Goal: Task Accomplishment & Management: Complete application form

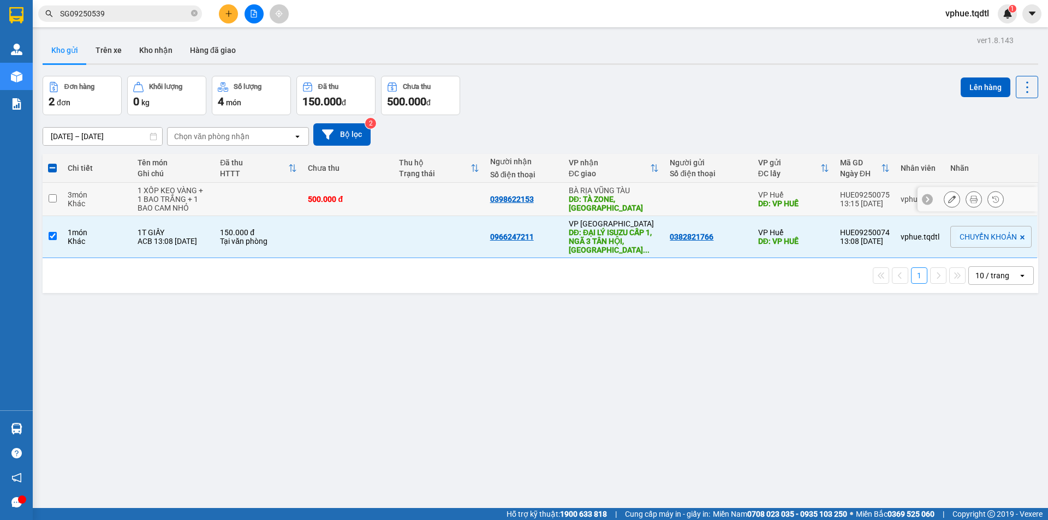
click at [611, 204] on div "DĐ: TÀ ZONE, [GEOGRAPHIC_DATA]" at bounding box center [613, 203] width 91 height 17
checkbox input "true"
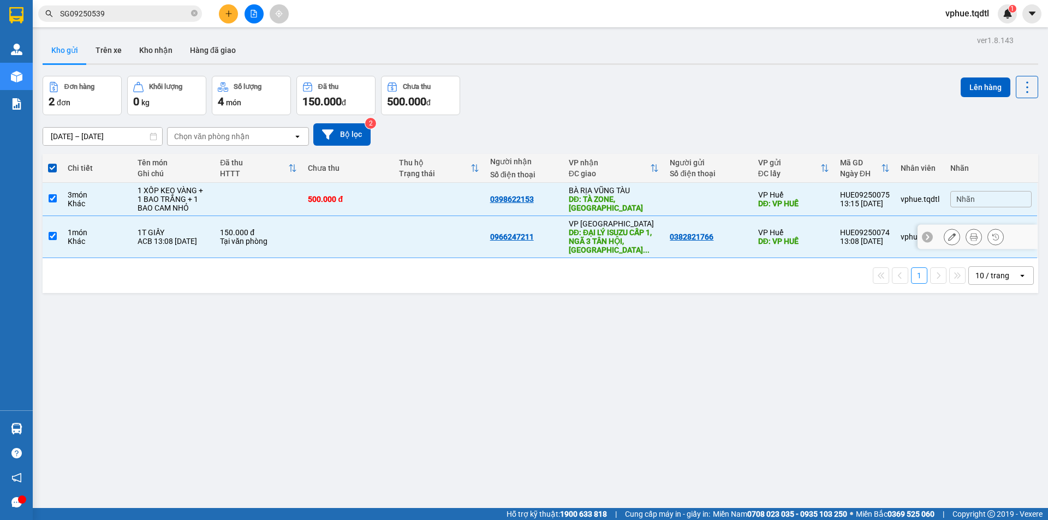
click at [617, 257] on td "VP Đà Lạt DĐ: ĐẠI LÝ ISUZU CẤP 1, NGÃ 3 TÂN HỘI, [GEOGRAPHIC_DATA] ..." at bounding box center [613, 237] width 101 height 42
checkbox input "false"
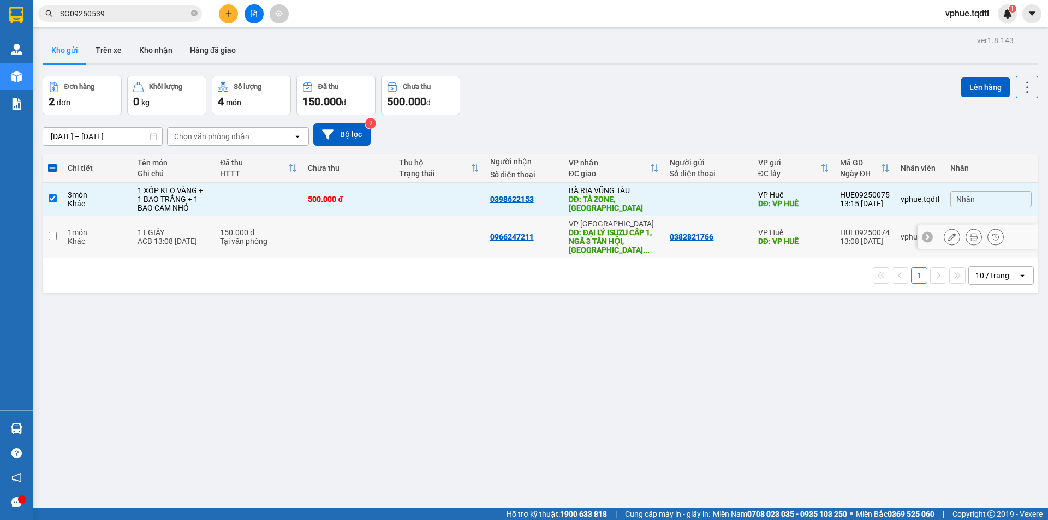
click at [638, 200] on div "DĐ: TÀ ZONE, [GEOGRAPHIC_DATA]" at bounding box center [613, 203] width 91 height 17
checkbox input "false"
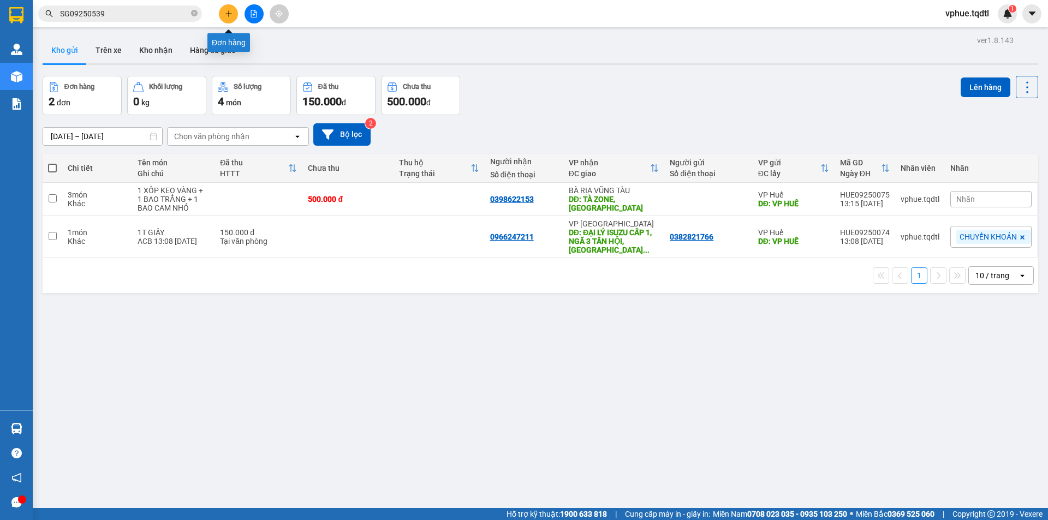
click at [227, 7] on button at bounding box center [228, 13] width 19 height 19
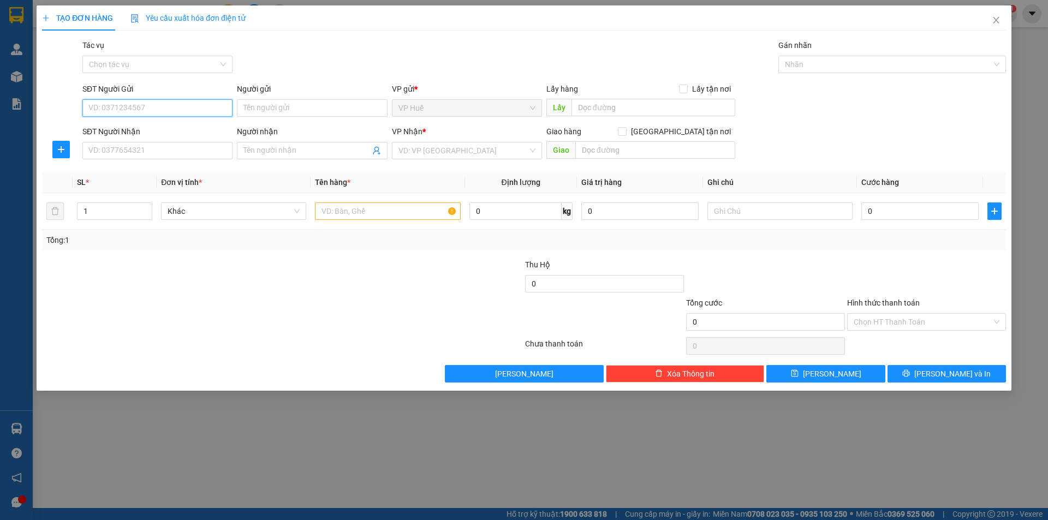
click at [204, 114] on input "SĐT Người Gửi" at bounding box center [157, 107] width 150 height 17
click at [143, 128] on div "0794823756" at bounding box center [157, 130] width 137 height 12
type input "0794823756"
type input "VP HUẾ"
type input "0908695283"
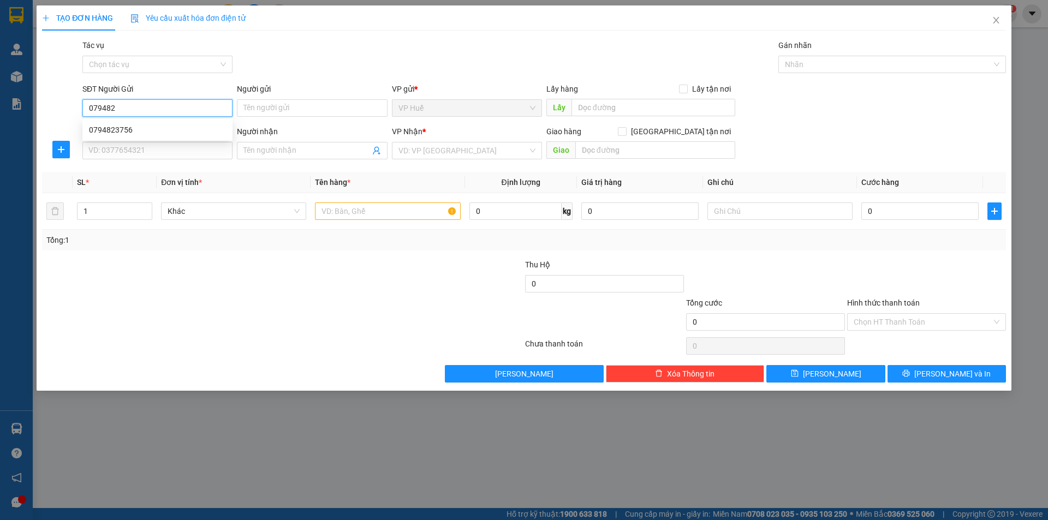
type input "504/4 BÌNH GIÃ, [GEOGRAPHIC_DATA], [GEOGRAPHIC_DATA]"
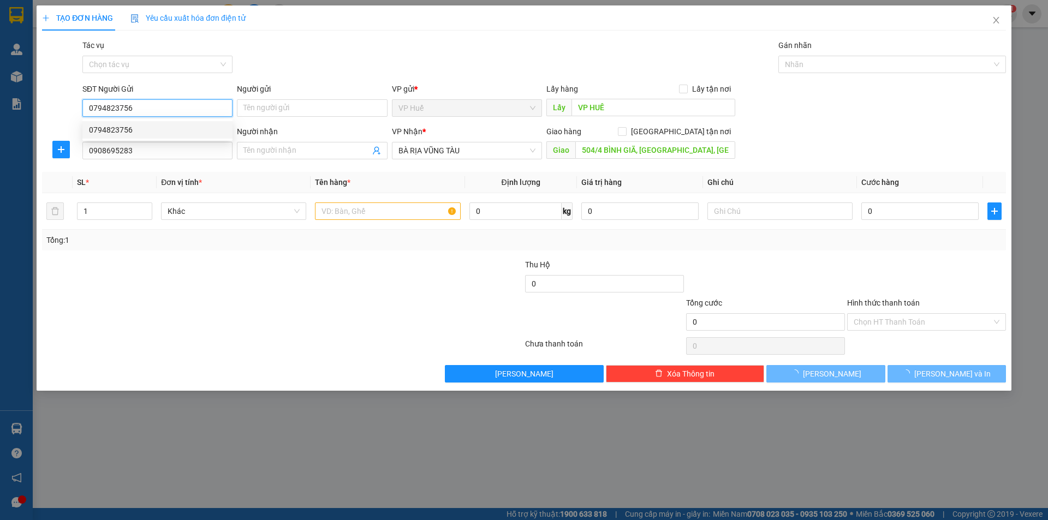
type input "100.000"
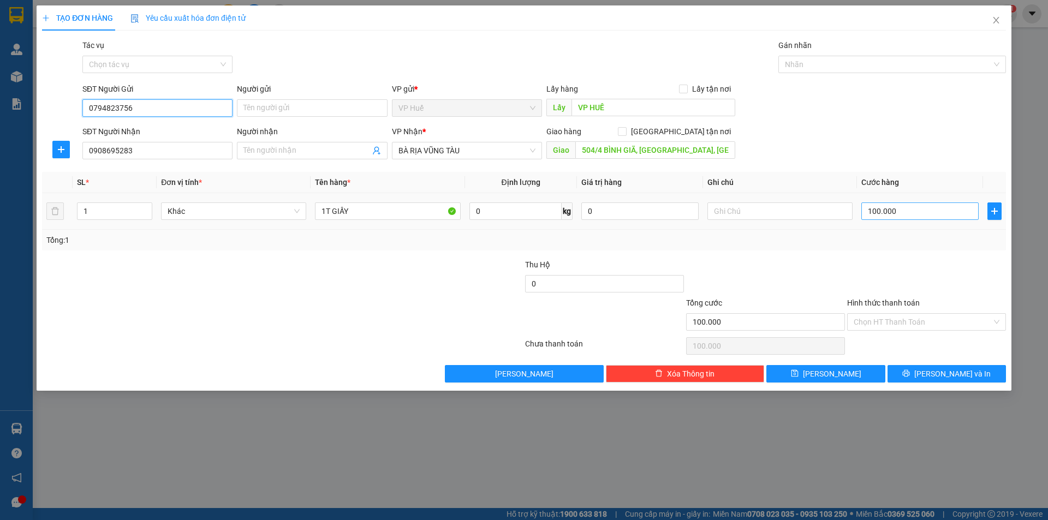
type input "0794823756"
type input "2"
type input "25"
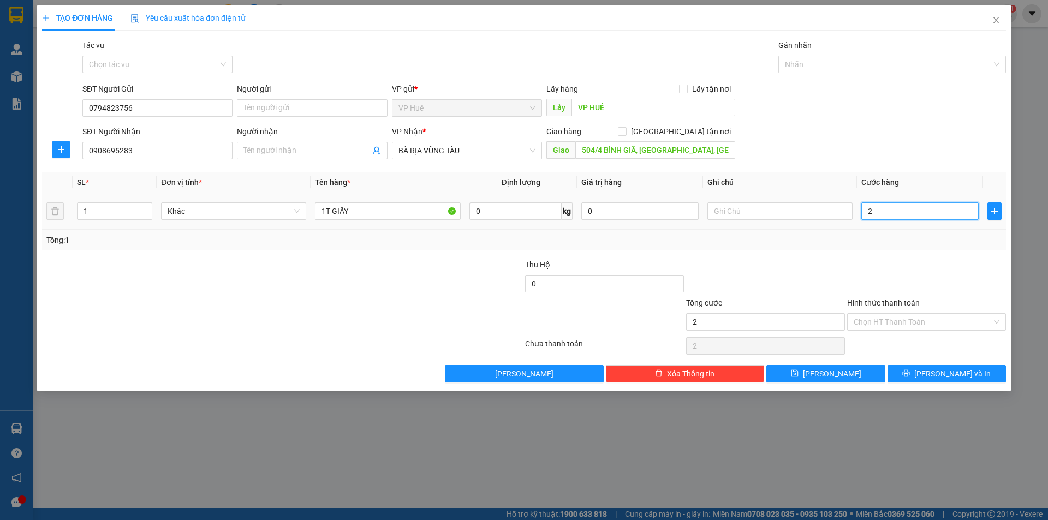
type input "25"
type input "250"
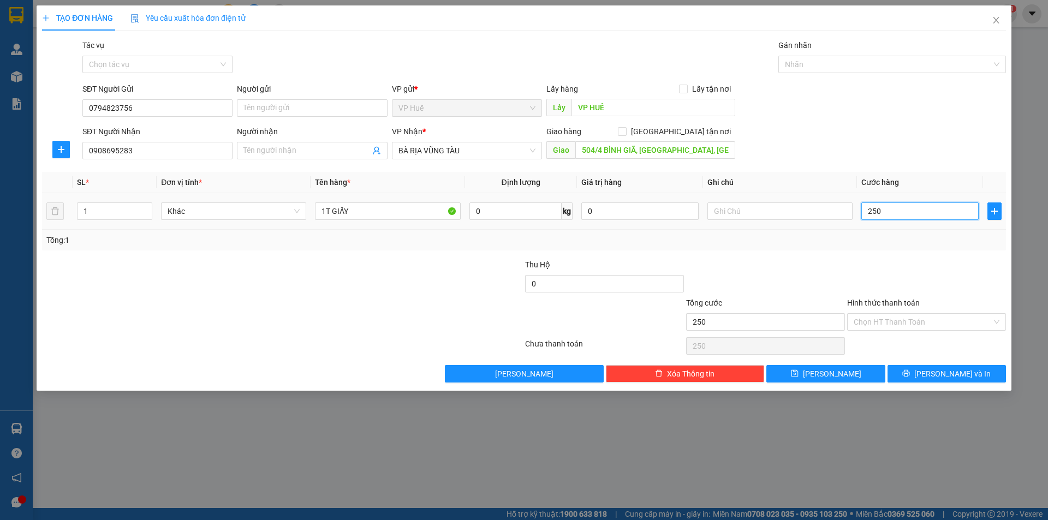
click at [902, 210] on input "250" at bounding box center [919, 210] width 117 height 17
type input "2"
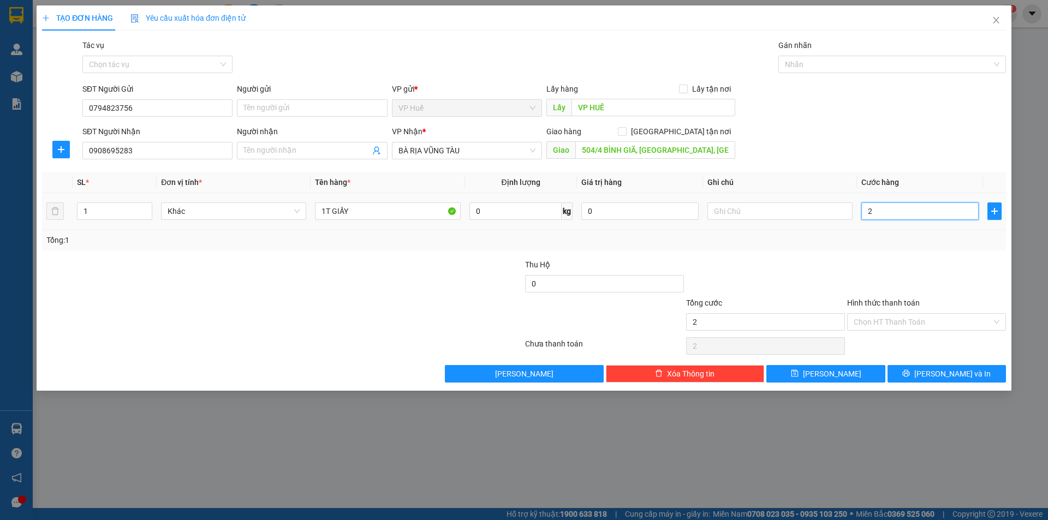
type input "20"
type input "200"
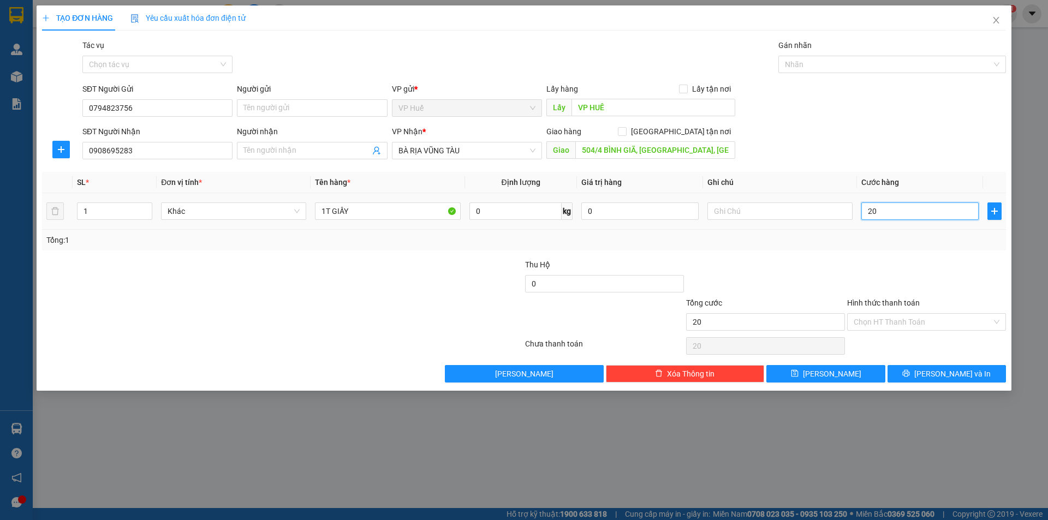
type input "200"
type input "2.000"
type input "20.000"
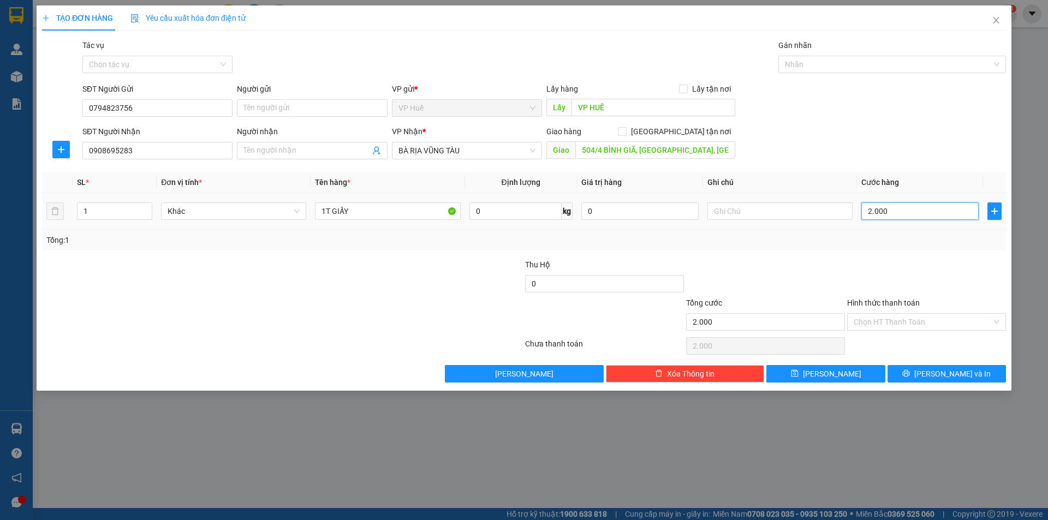
type input "20.000"
type input "200.000"
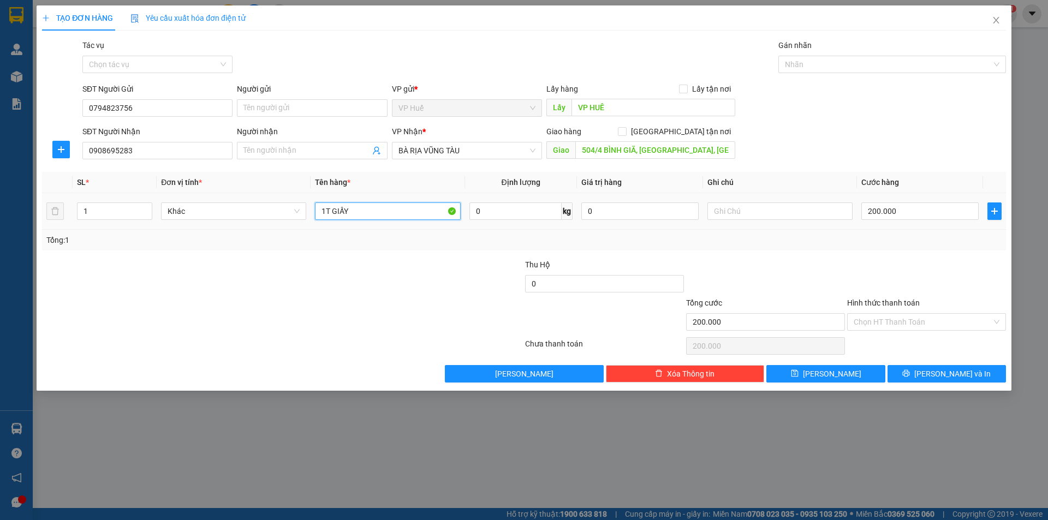
click at [336, 213] on input "1T GIẤY" at bounding box center [387, 210] width 145 height 17
click at [336, 212] on input "1T GIẤY" at bounding box center [387, 210] width 145 height 17
type input "1 XỐP"
click at [1003, 17] on span "Close" at bounding box center [995, 20] width 31 height 31
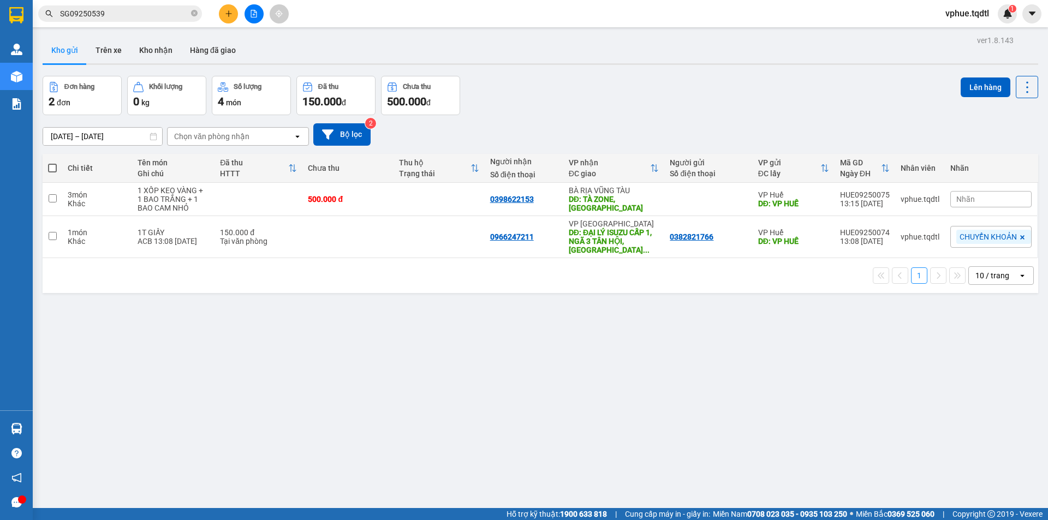
click at [228, 18] on button at bounding box center [228, 13] width 19 height 19
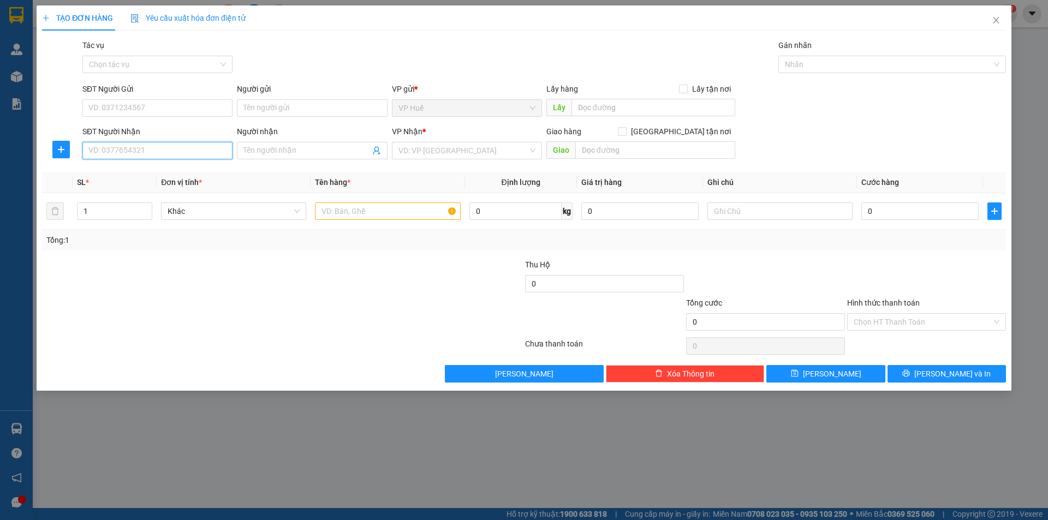
click at [194, 147] on input "SĐT Người Nhận" at bounding box center [157, 150] width 150 height 17
click at [198, 103] on input "SĐT Người Gửi" at bounding box center [157, 107] width 150 height 17
click at [214, 110] on input "SĐT Người Gửi" at bounding box center [157, 107] width 150 height 17
type input "0384135852"
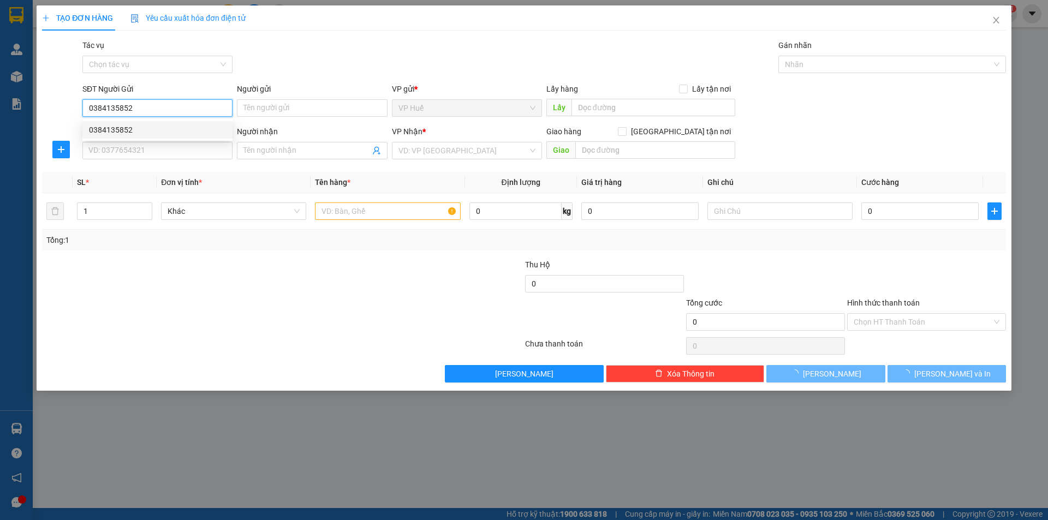
click at [187, 130] on div "0384135852" at bounding box center [157, 130] width 137 height 12
type input "VP HUẾ"
type input "0965700295"
type input "NGÃ TƯ CHÍNH PHONG, [GEOGRAPHIC_DATA], [GEOGRAPHIC_DATA]"
type input "200.000"
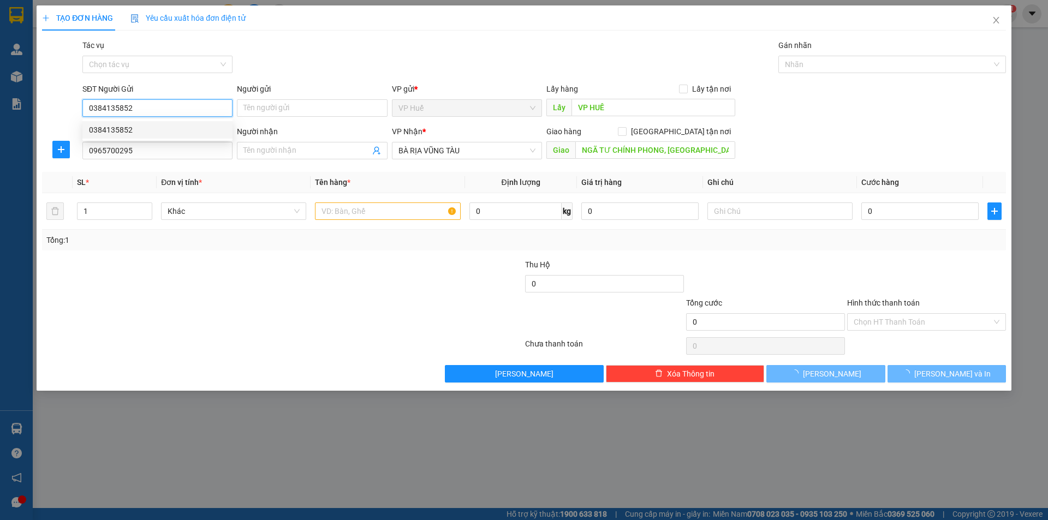
type input "200.000"
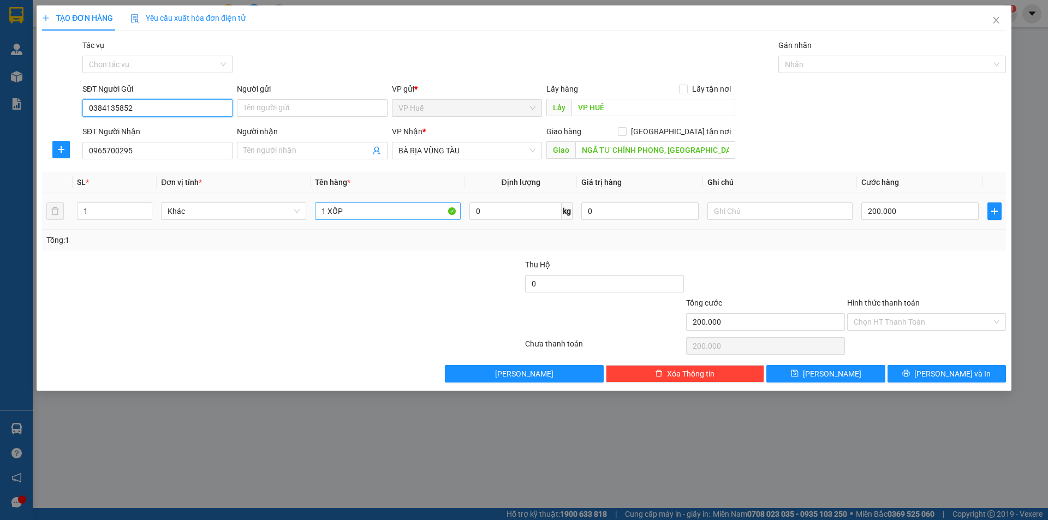
type input "0384135852"
click at [384, 208] on input "1 XỐP" at bounding box center [387, 210] width 145 height 17
type input "1 XỐP TRẮNG"
click at [304, 240] on div "Tổng: 1" at bounding box center [225, 240] width 358 height 12
click at [606, 152] on input "NGÃ TƯ CHÍNH PHONG, [GEOGRAPHIC_DATA], [GEOGRAPHIC_DATA]" at bounding box center [655, 149] width 160 height 17
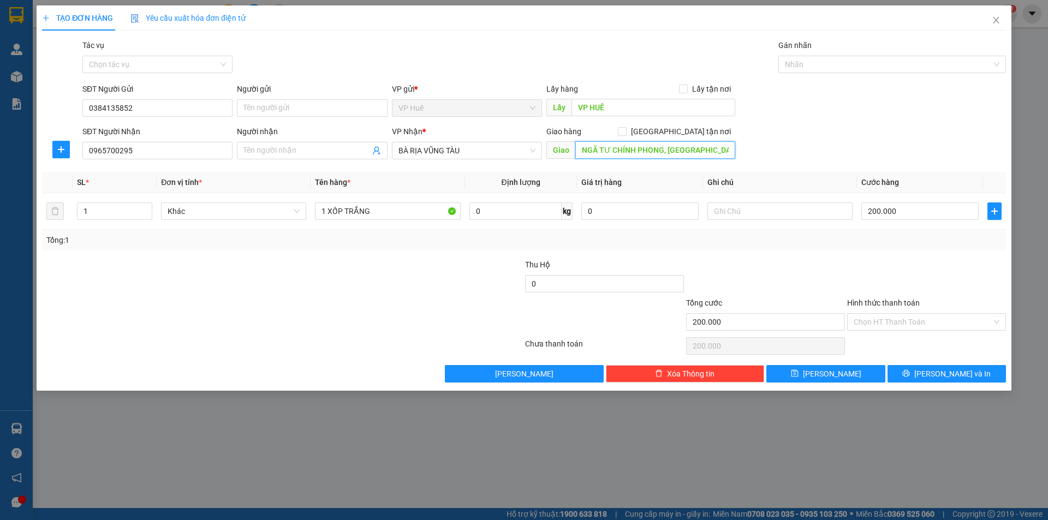
click at [637, 146] on input "NGÃ TƯ CHÍNH PHONG, [GEOGRAPHIC_DATA], [GEOGRAPHIC_DATA]" at bounding box center [655, 149] width 160 height 17
click at [660, 147] on input "NGÃ TƯ CHÍNH PHONG, [GEOGRAPHIC_DATA], [GEOGRAPHIC_DATA]" at bounding box center [655, 149] width 160 height 17
click at [722, 148] on input "NGÃ TƯ CHÍNH PHONG, [GEOGRAPHIC_DATA], [GEOGRAPHIC_DATA]" at bounding box center [655, 149] width 160 height 17
click at [903, 150] on div "SĐT Người Nhận 0965700295 Người nhận Tên người nhận VP Nhận * BÀ RỊA VŨNG TÀU G…" at bounding box center [543, 144] width 927 height 38
click at [956, 333] on div "Hình thức thanh toán Chọn HT Thanh Toán" at bounding box center [926, 316] width 159 height 38
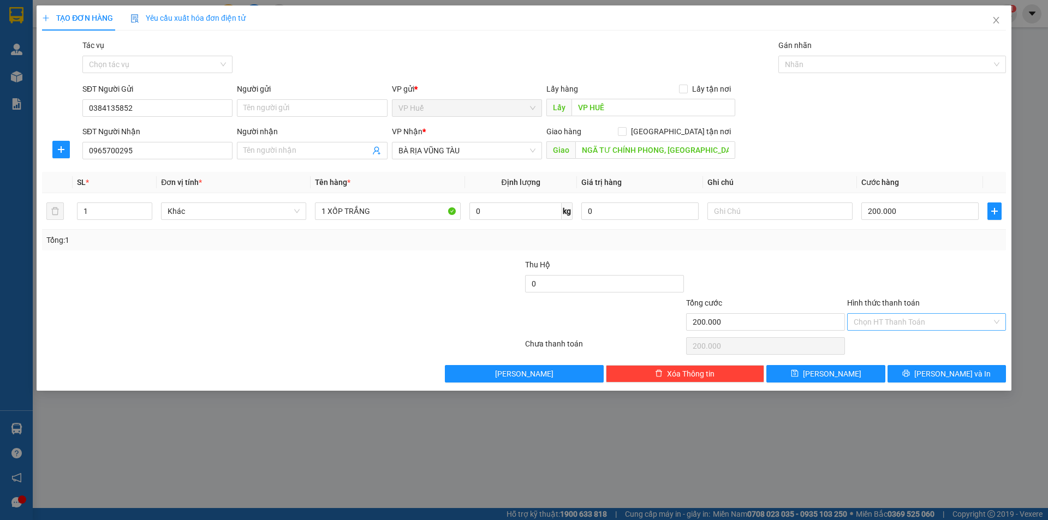
click at [951, 321] on input "Hình thức thanh toán" at bounding box center [922, 322] width 138 height 16
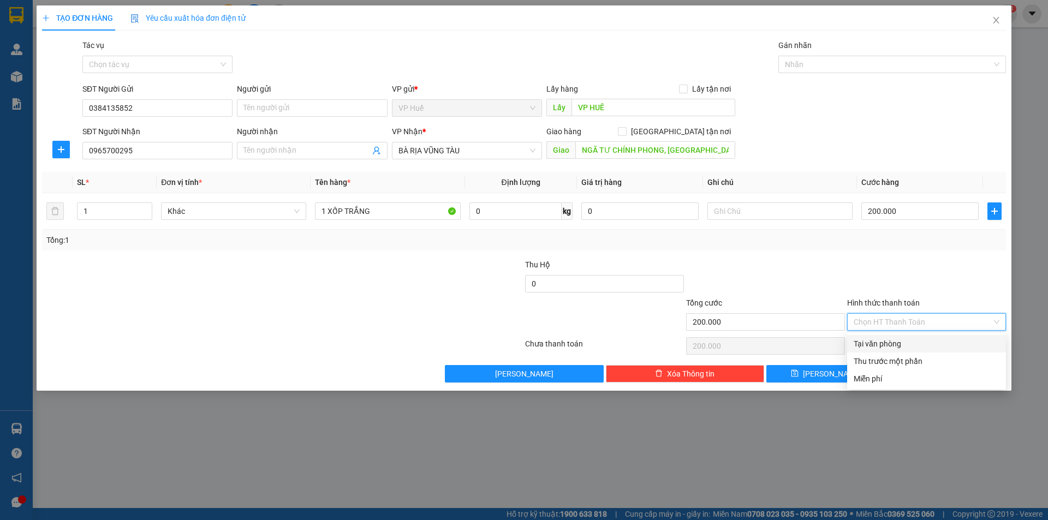
click at [942, 345] on div "Tại văn phòng" at bounding box center [926, 344] width 146 height 12
type input "0"
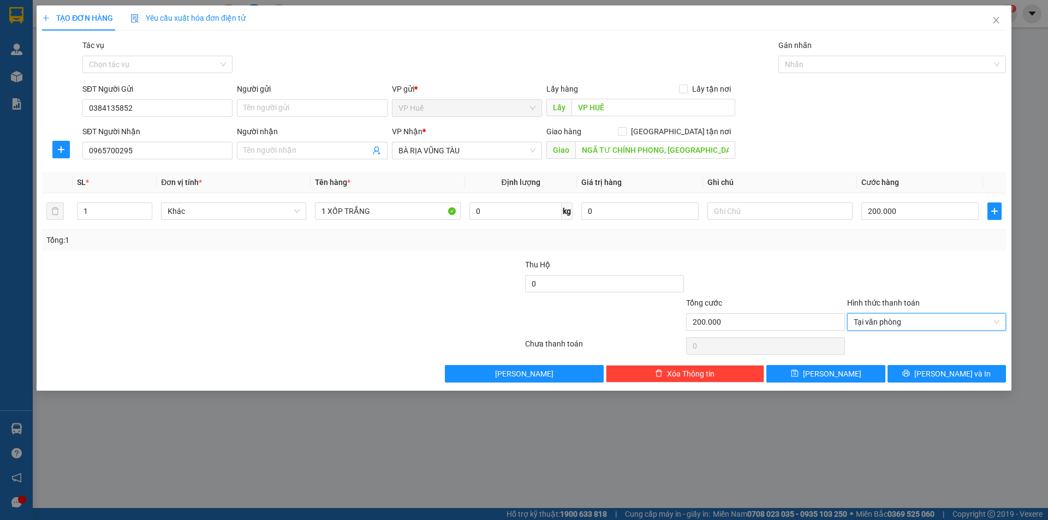
click at [755, 255] on div "Transit Pickup Surcharge Ids Transit Deliver Surcharge Ids Transit Deliver Surc…" at bounding box center [523, 210] width 963 height 343
click at [420, 241] on div "Tổng: 1" at bounding box center [523, 240] width 955 height 12
click at [948, 375] on span "[PERSON_NAME] và In" at bounding box center [952, 374] width 76 height 12
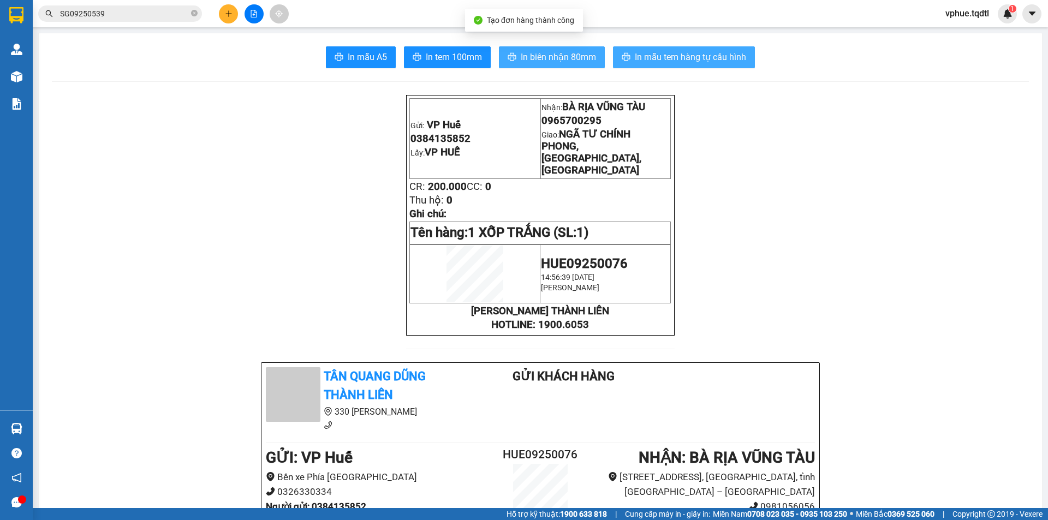
drag, startPoint x: 547, startPoint y: 55, endPoint x: 641, endPoint y: 56, distance: 93.3
click at [547, 56] on span "In biên nhận 80mm" at bounding box center [557, 57] width 75 height 14
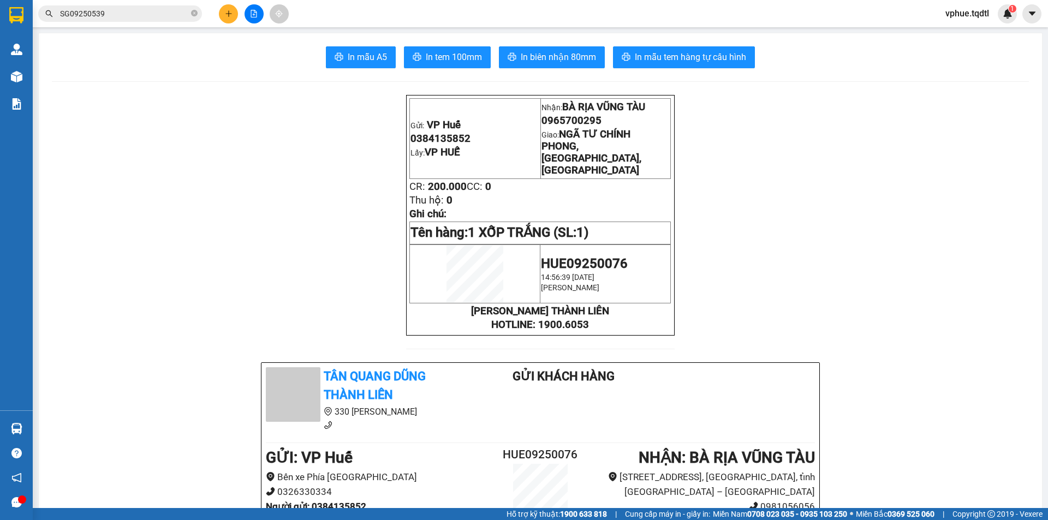
click at [619, 208] on p "Ghi chú:" at bounding box center [539, 214] width 261 height 12
drag, startPoint x: 655, startPoint y: 57, endPoint x: 662, endPoint y: 86, distance: 29.2
click at [656, 57] on span "In mẫu tem hàng tự cấu hình" at bounding box center [690, 57] width 111 height 14
